Goal: Information Seeking & Learning: Learn about a topic

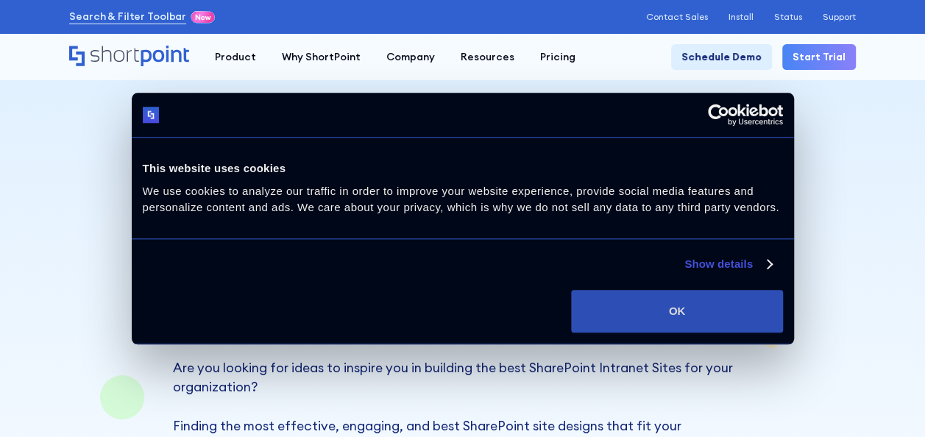
click at [723, 325] on button "OK" at bounding box center [676, 311] width 211 height 43
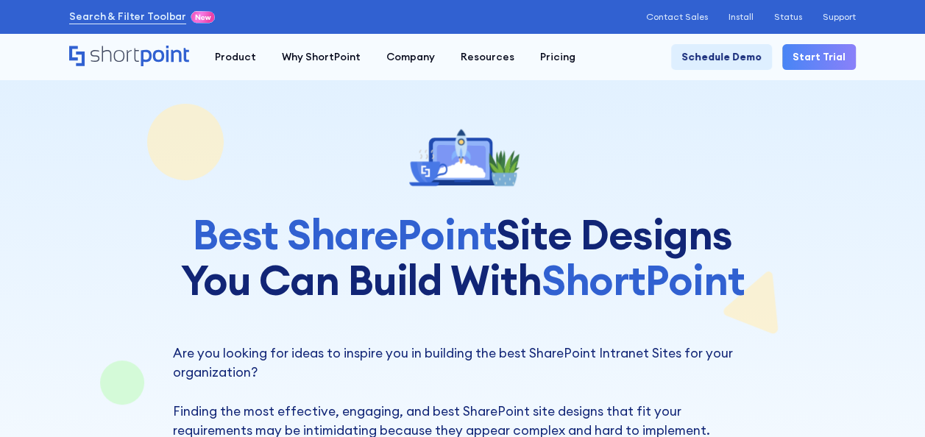
scroll to position [384, 0]
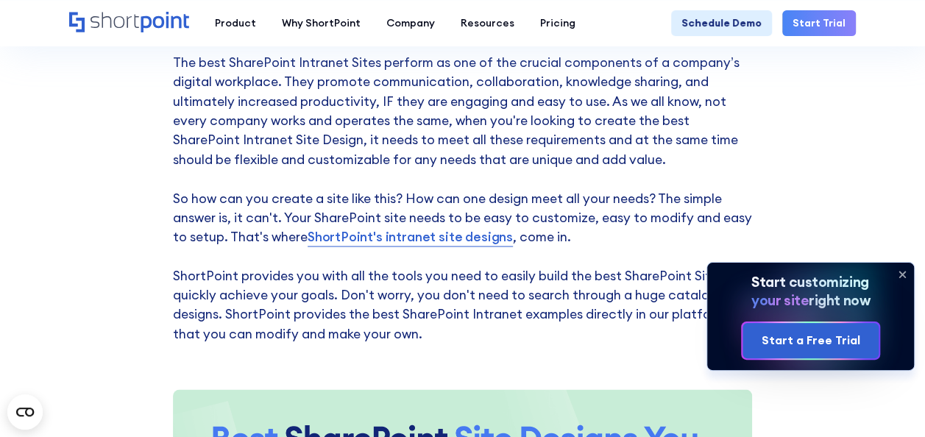
click at [723, 325] on icon at bounding box center [810, 317] width 207 height 108
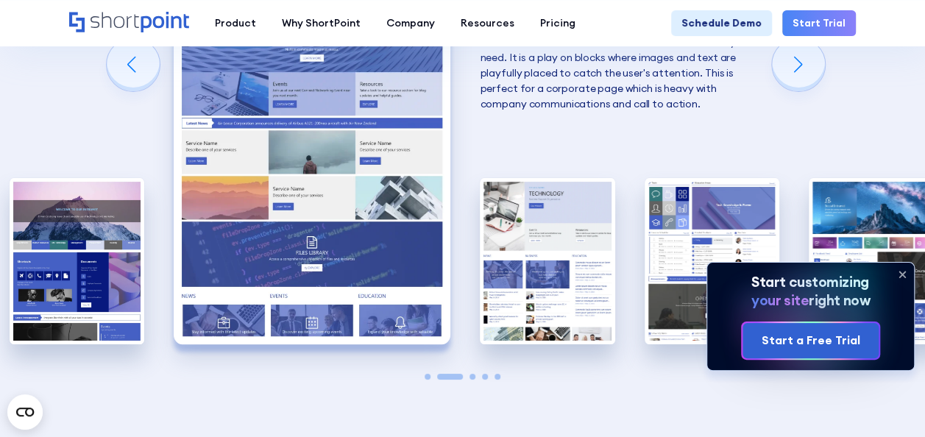
scroll to position [2714, 0]
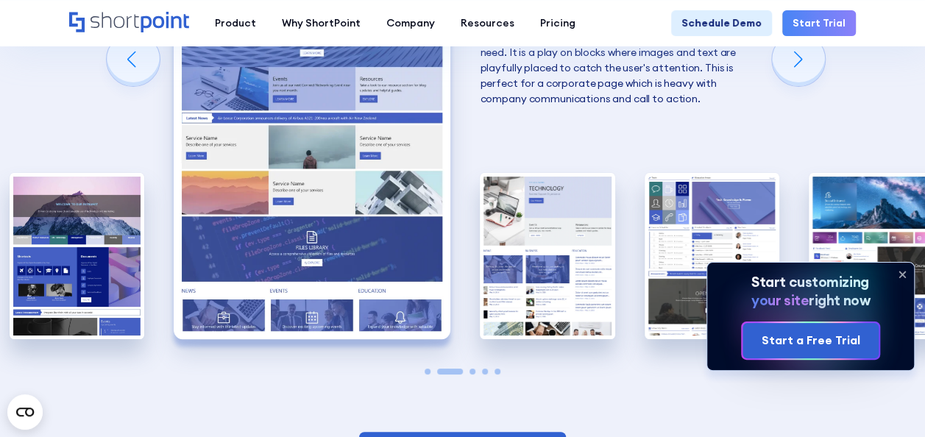
click at [905, 278] on icon at bounding box center [903, 275] width 24 height 24
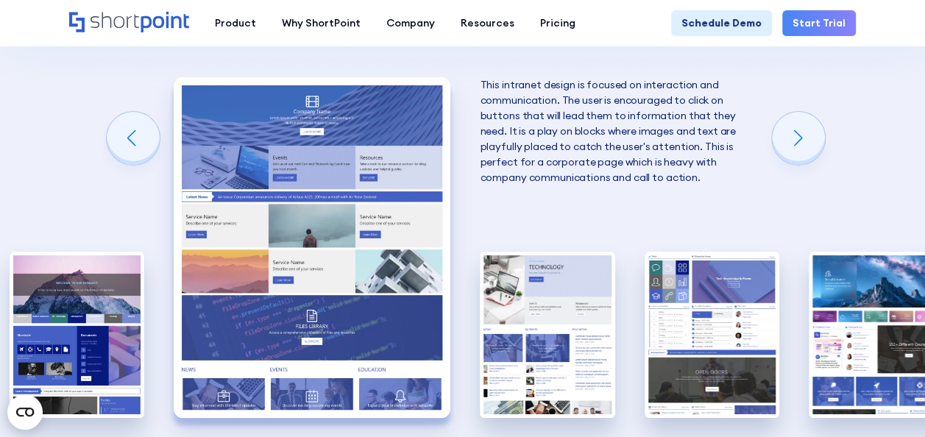
scroll to position [2634, 0]
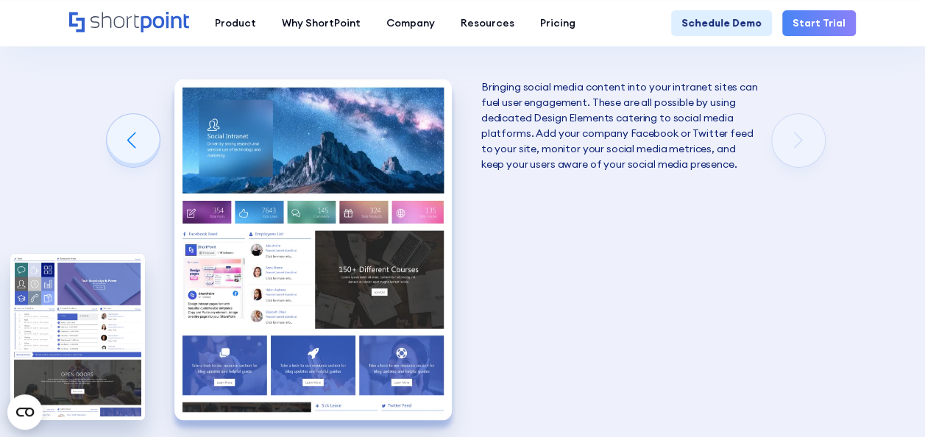
click at [340, 329] on img "5 / 5" at bounding box center [312, 249] width 277 height 340
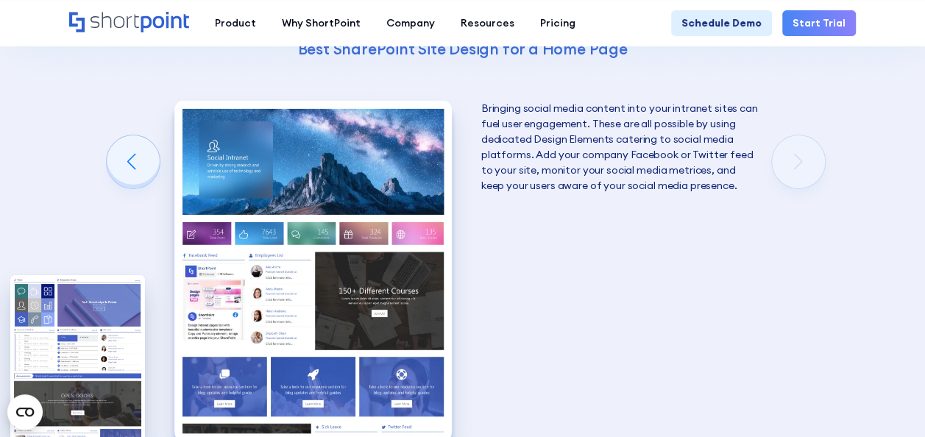
scroll to position [2657, 0]
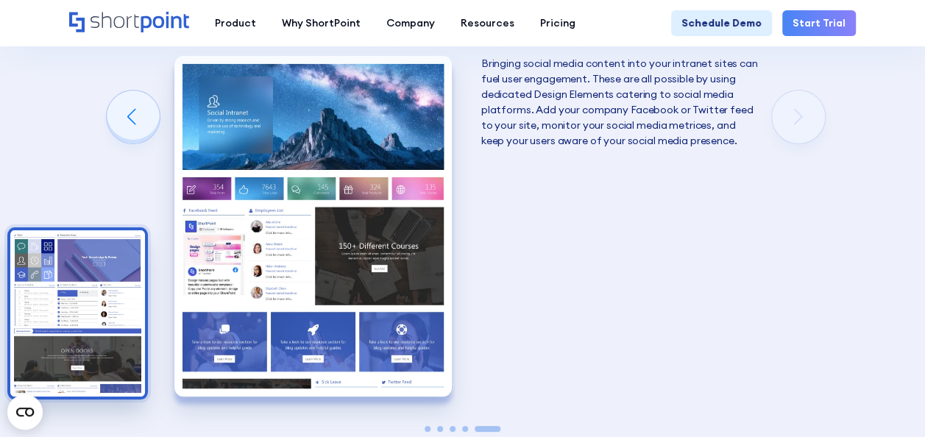
click at [116, 300] on img "4 / 5" at bounding box center [77, 313] width 135 height 166
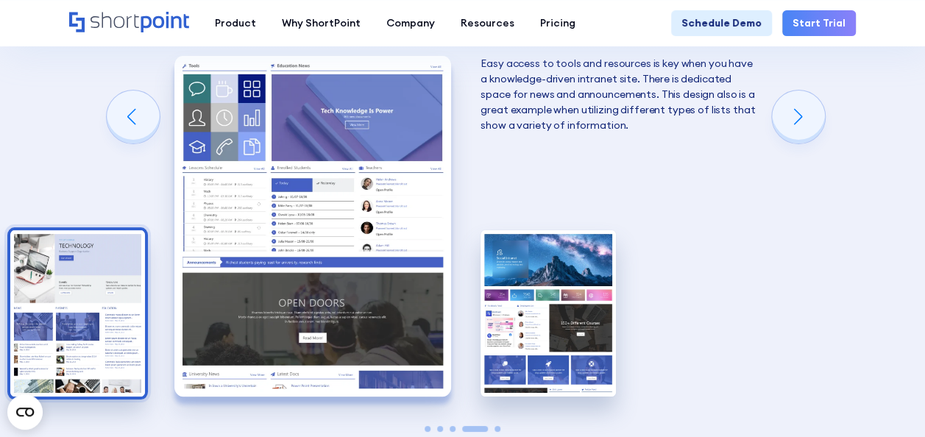
click at [60, 286] on img "3 / 5" at bounding box center [77, 313] width 135 height 166
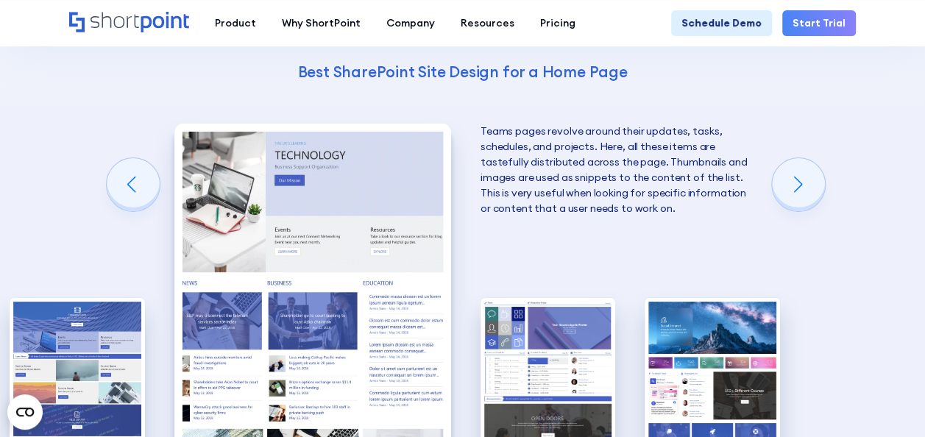
scroll to position [2589, 0]
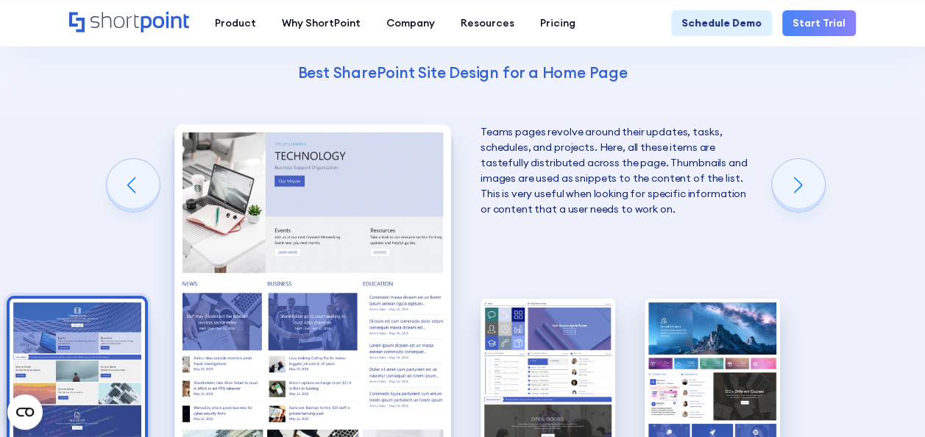
click at [88, 308] on img "2 / 5" at bounding box center [77, 382] width 135 height 166
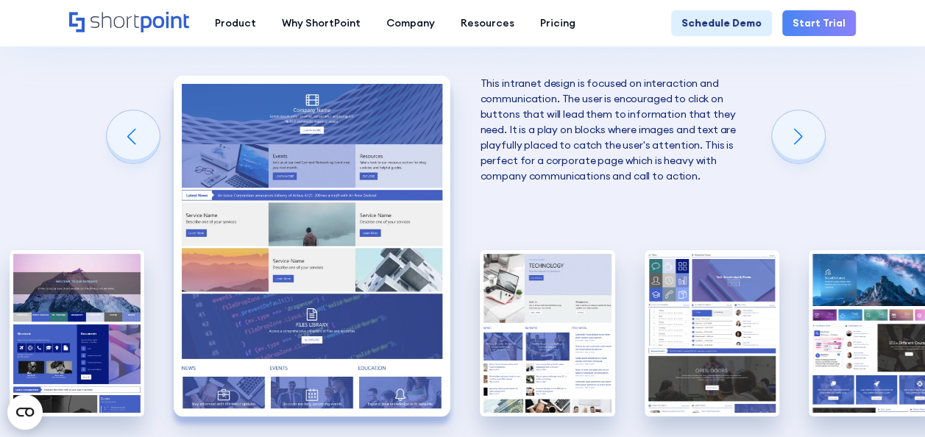
scroll to position [2638, 0]
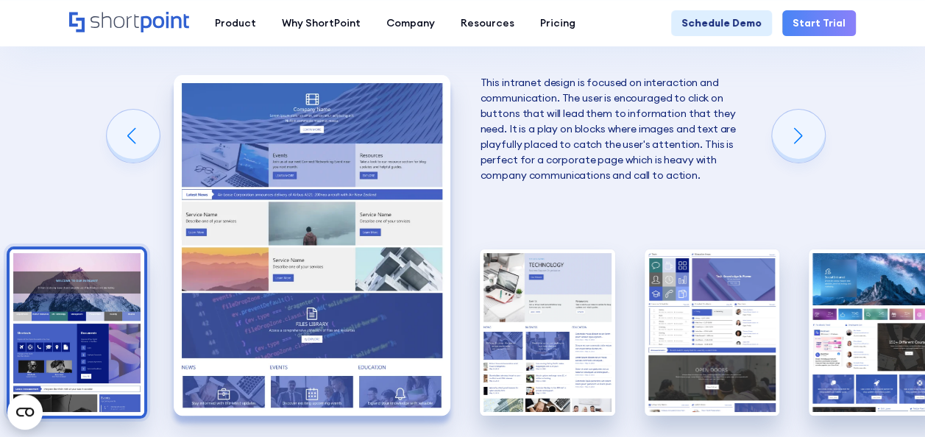
click at [143, 280] on img "1 / 5" at bounding box center [77, 333] width 135 height 166
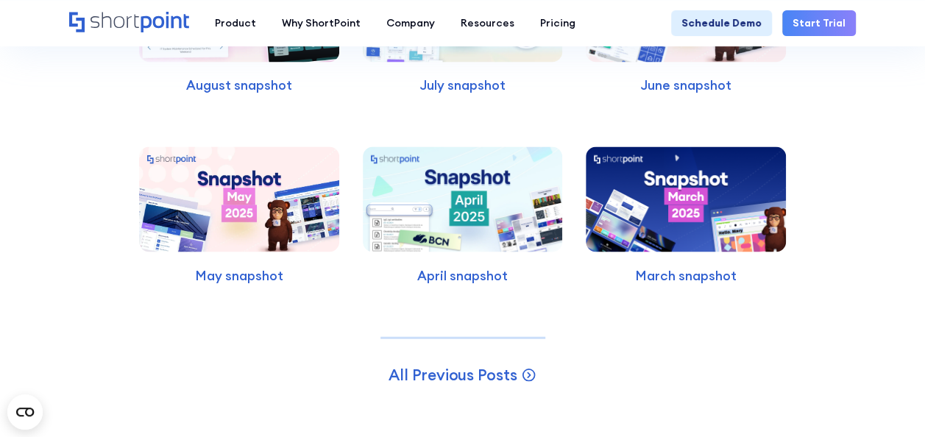
scroll to position [3980, 0]
